Goal: Find contact information: Find contact information

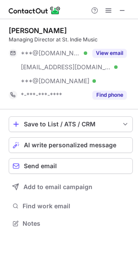
scroll to position [217, 138]
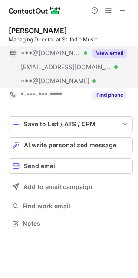
click at [106, 49] on button "View email" at bounding box center [110, 53] width 34 height 9
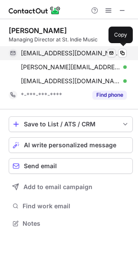
click at [122, 51] on span at bounding box center [122, 53] width 7 height 7
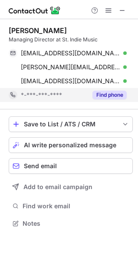
click at [109, 93] on button "Find phone" at bounding box center [110, 95] width 34 height 9
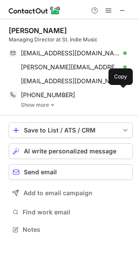
scroll to position [223, 138]
click at [40, 104] on link "Show more" at bounding box center [77, 105] width 112 height 6
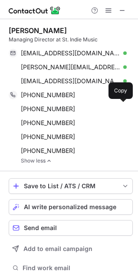
scroll to position [279, 132]
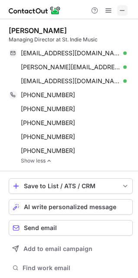
click at [121, 14] on span at bounding box center [122, 10] width 7 height 7
click at [124, 12] on span at bounding box center [122, 10] width 7 height 7
click at [50, 28] on div "[PERSON_NAME]" at bounding box center [38, 30] width 58 height 9
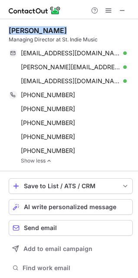
click at [50, 28] on div "[PERSON_NAME]" at bounding box center [38, 30] width 58 height 9
copy div "[PERSON_NAME]"
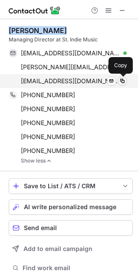
click at [121, 84] on button at bounding box center [122, 81] width 9 height 9
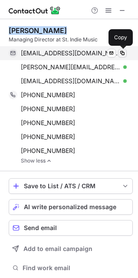
click at [120, 51] on span at bounding box center [122, 53] width 7 height 7
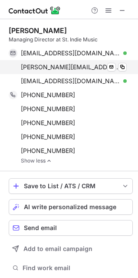
click at [117, 66] on div "[PERSON_NAME][EMAIL_ADDRESS][DOMAIN_NAME] Verified" at bounding box center [74, 67] width 106 height 8
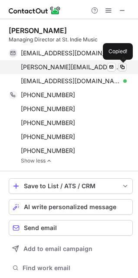
click at [122, 66] on span at bounding box center [122, 67] width 7 height 7
click at [121, 67] on span at bounding box center [122, 67] width 7 height 7
click at [123, 66] on span at bounding box center [122, 67] width 7 height 7
click at [121, 67] on span at bounding box center [122, 67] width 7 height 7
